Goal: Task Accomplishment & Management: Use online tool/utility

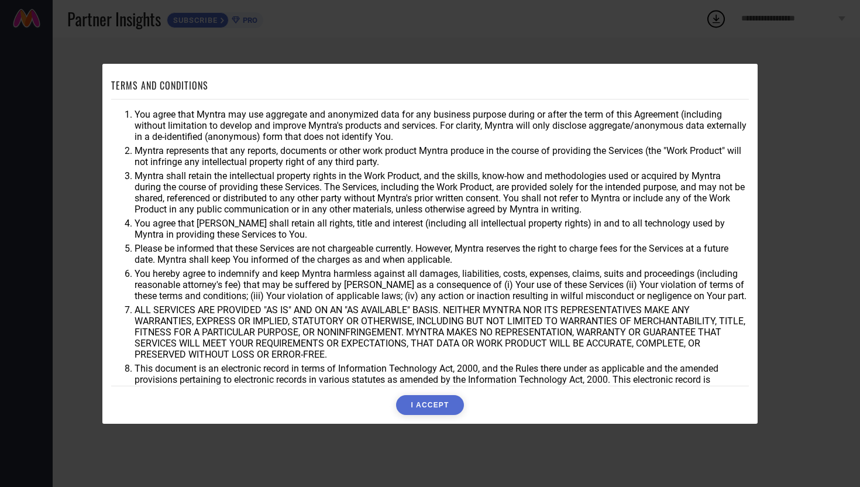
click at [453, 407] on button "I ACCEPT" at bounding box center [429, 405] width 67 height 20
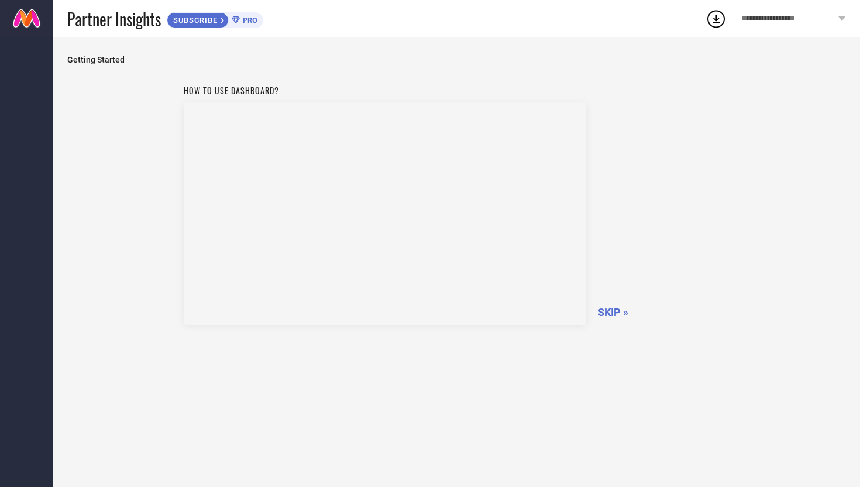
click at [608, 317] on span "SKIP »" at bounding box center [613, 312] width 30 height 12
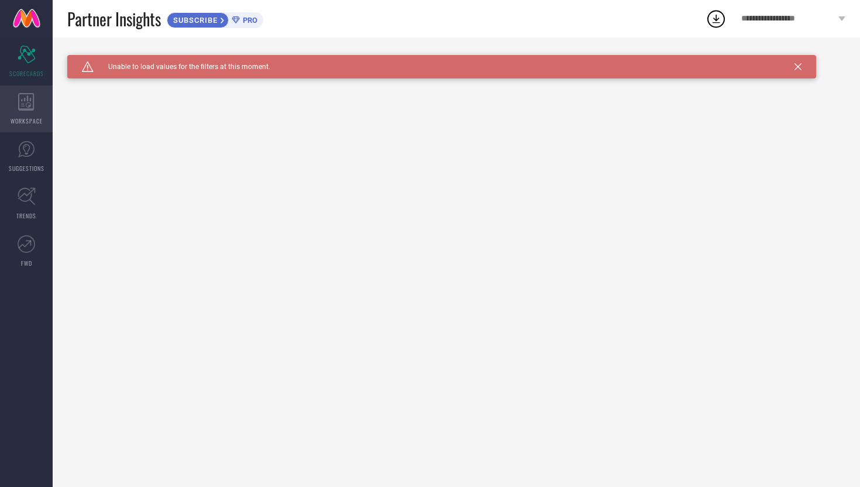
click at [19, 90] on div "WORKSPACE" at bounding box center [26, 108] width 53 height 47
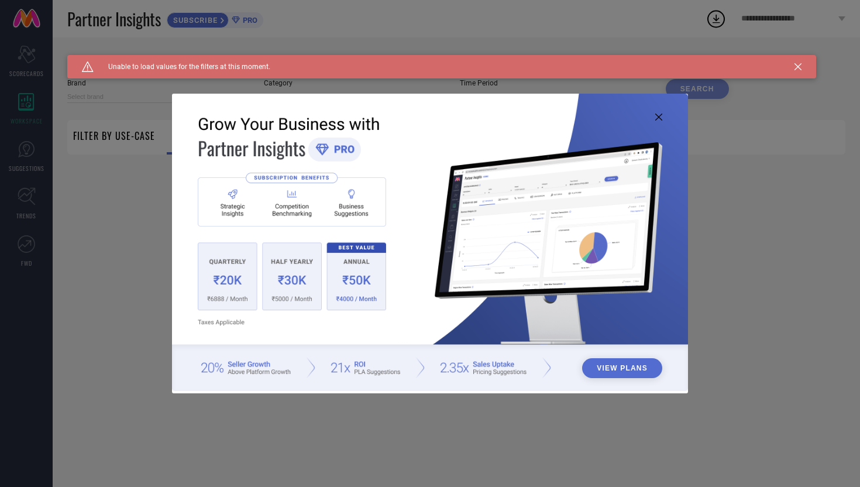
type input "1 STOP FASHION"
type input "All"
click at [664, 121] on img at bounding box center [430, 242] width 516 height 297
click at [651, 118] on img at bounding box center [430, 242] width 516 height 297
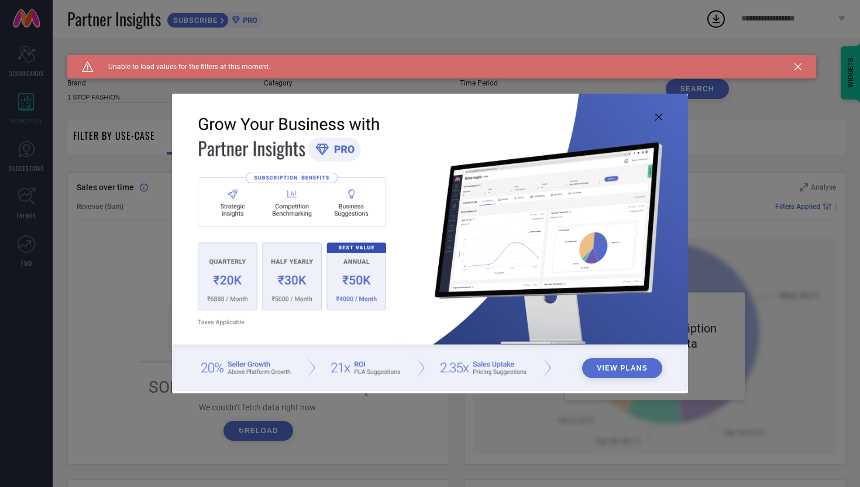
click at [654, 118] on img at bounding box center [430, 242] width 516 height 297
click at [659, 119] on icon at bounding box center [659, 117] width 7 height 7
